Goal: Task Accomplishment & Management: Complete application form

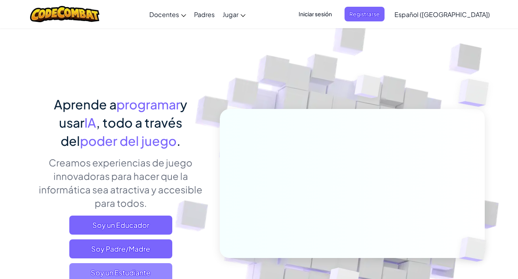
click at [143, 271] on span "Soy un Estudiante" at bounding box center [120, 272] width 103 height 19
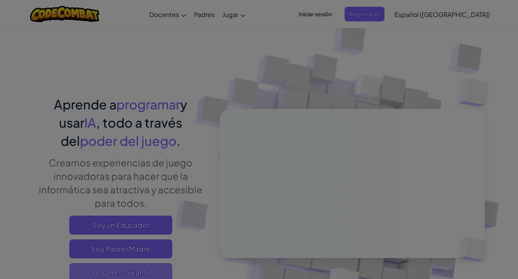
scroll to position [3, 0]
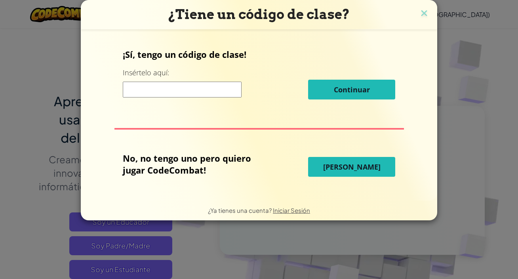
click at [323, 166] on button "[PERSON_NAME]" at bounding box center [351, 167] width 87 height 20
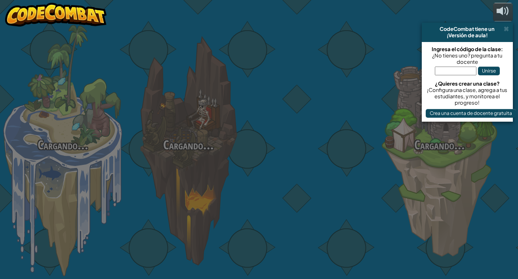
select select "es-419"
